Goal: Submit feedback/report problem: Submit feedback/report problem

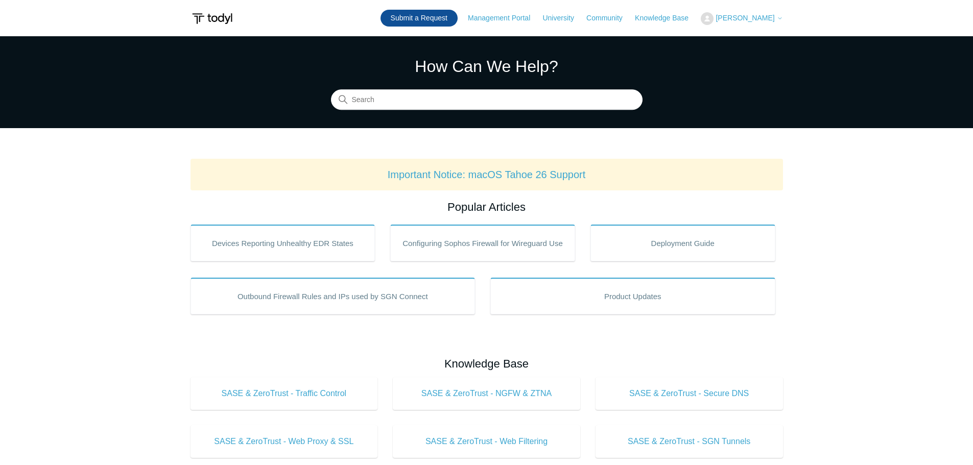
click at [422, 16] on link "Submit a Request" at bounding box center [418, 18] width 77 height 17
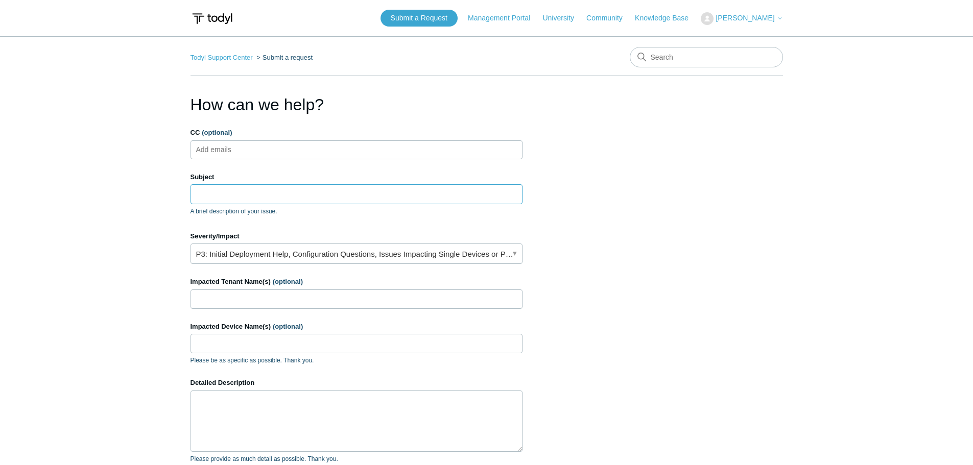
click at [228, 192] on input "Subject" at bounding box center [356, 193] width 332 height 19
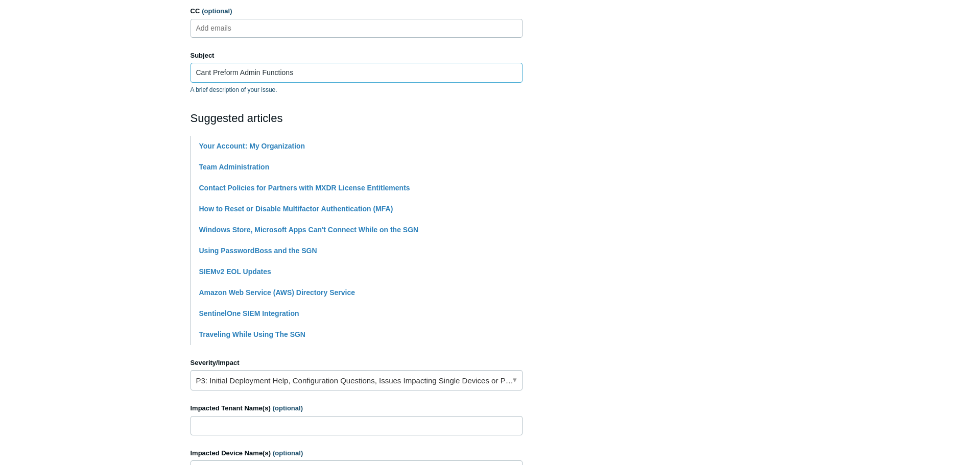
scroll to position [204, 0]
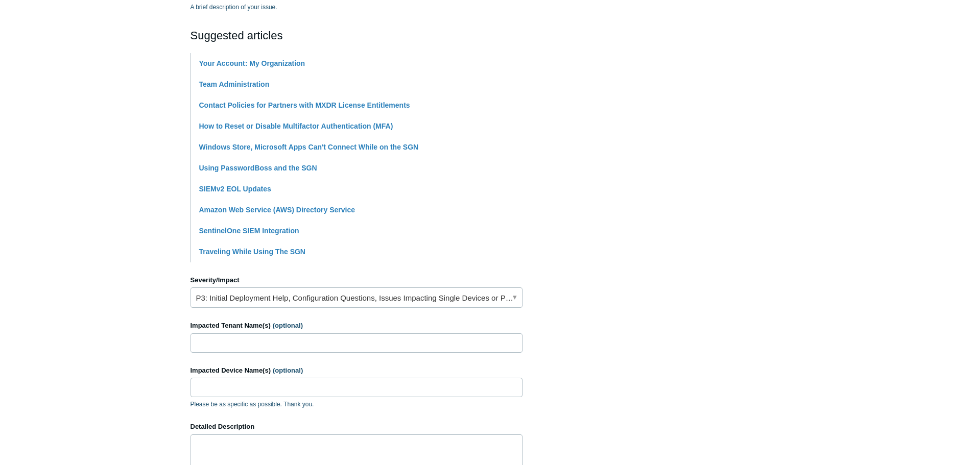
type input "Cant Preform Admin Functions"
click at [232, 346] on input "Impacted Tenant Name(s) (optional)" at bounding box center [356, 342] width 332 height 19
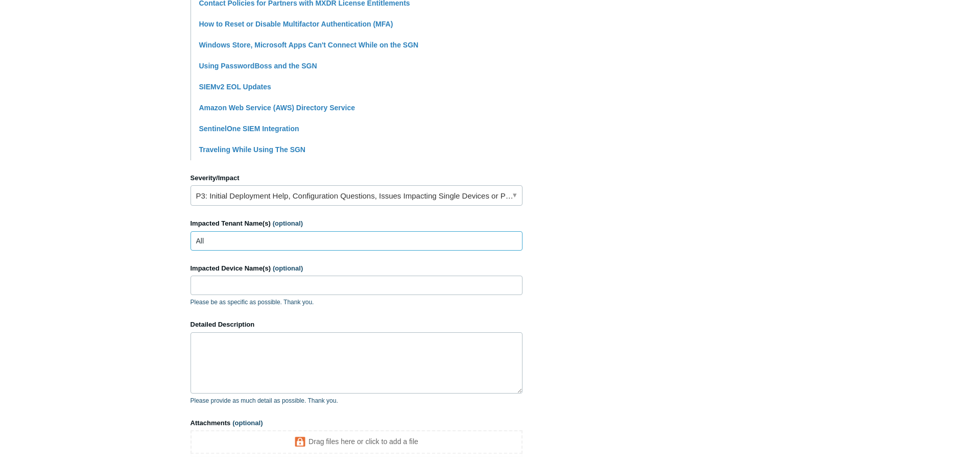
type input "All"
click at [267, 372] on textarea "Detailed Description" at bounding box center [356, 362] width 332 height 61
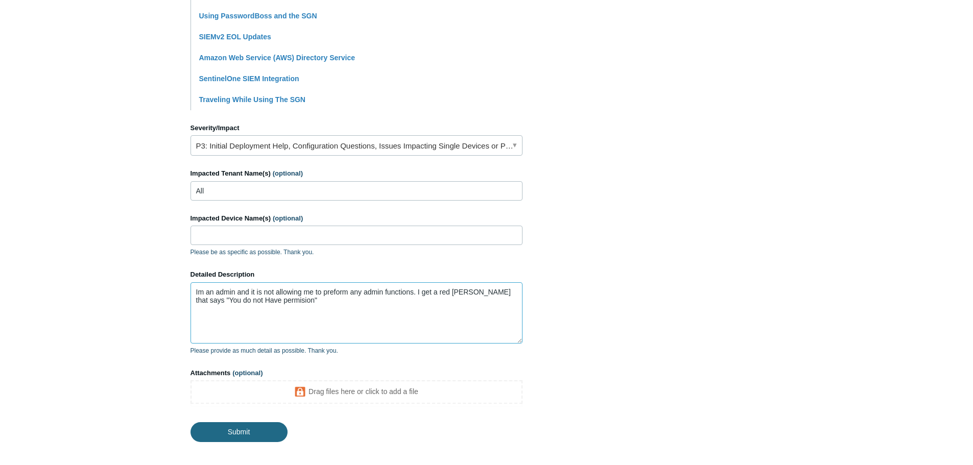
scroll to position [404, 0]
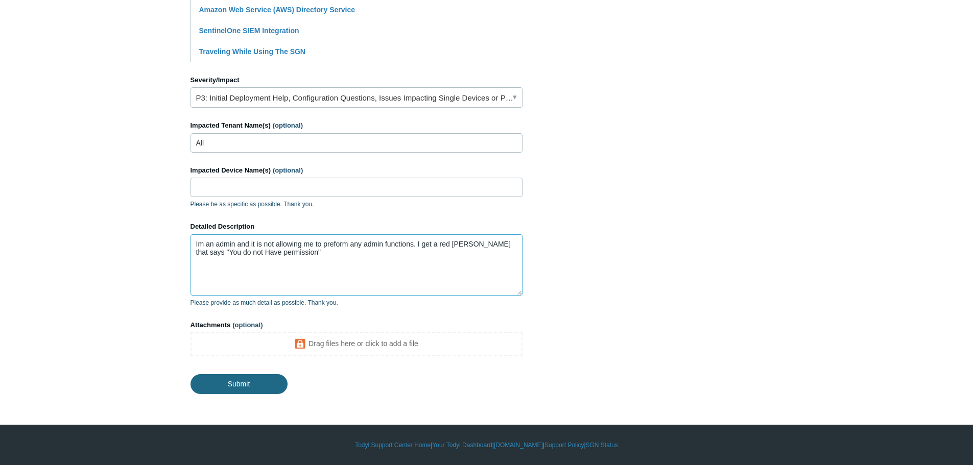
type textarea "Im an admin and it is not allowing me to preform any admin functions. I get a r…"
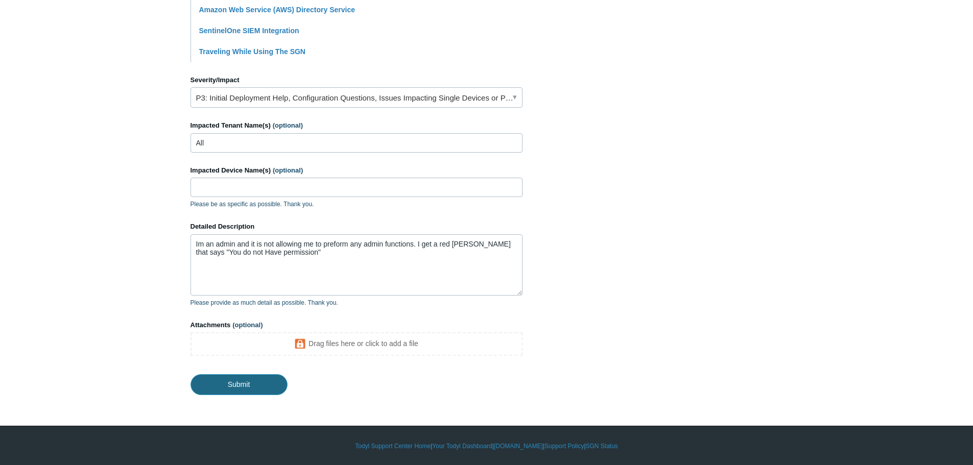
click at [234, 381] on input "Submit" at bounding box center [238, 384] width 97 height 20
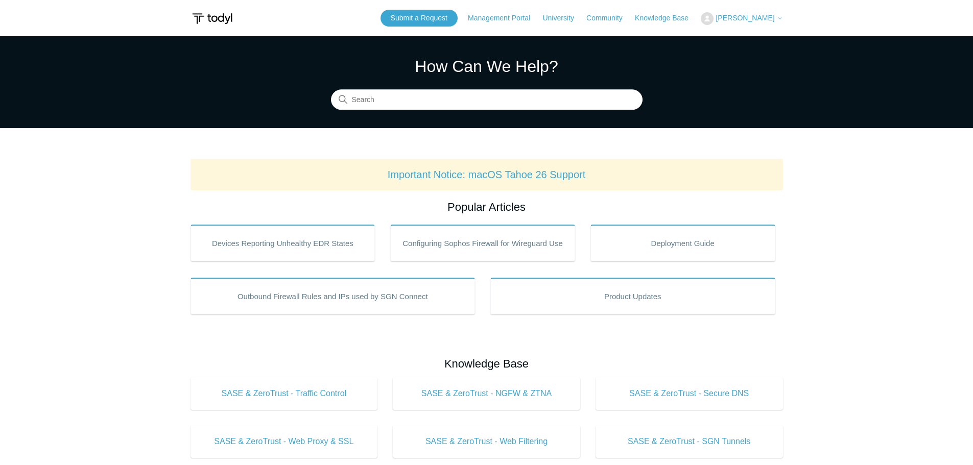
click at [722, 20] on span "[PERSON_NAME]" at bounding box center [744, 18] width 59 height 8
click at [722, 42] on link "My Support Requests" at bounding box center [751, 40] width 100 height 18
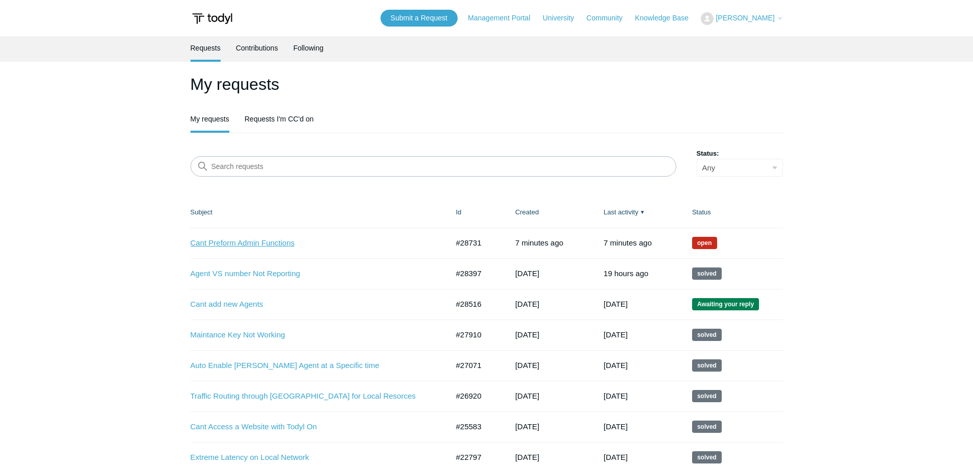
click at [269, 243] on link "Cant Preform Admin Functions" at bounding box center [311, 243] width 243 height 12
